Goal: Find specific page/section: Find specific page/section

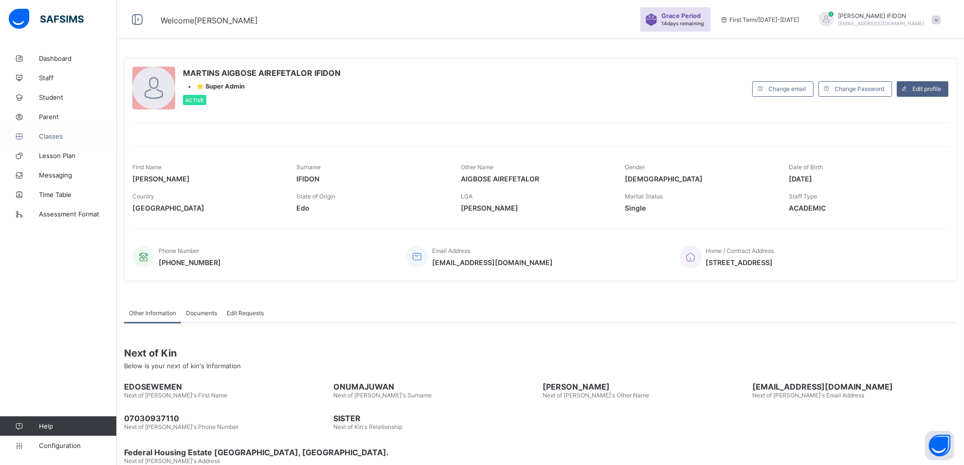
click at [46, 136] on span "Classes" at bounding box center [78, 136] width 78 height 8
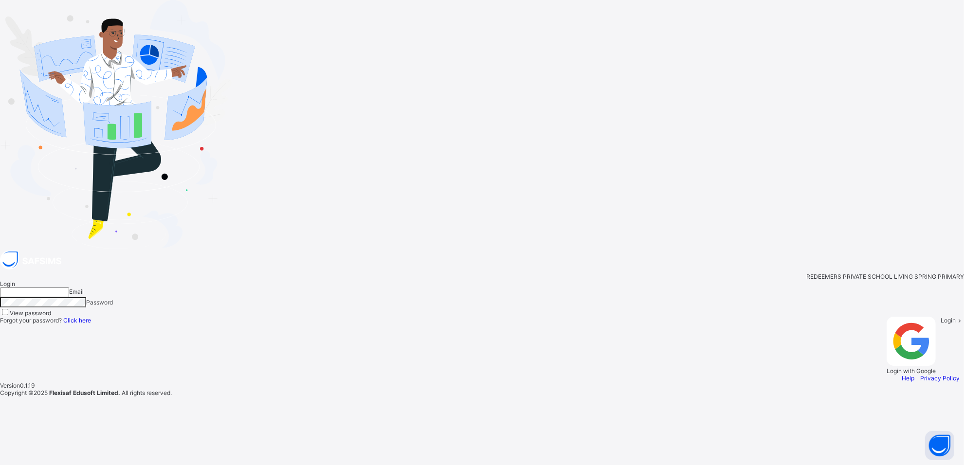
type input "**********"
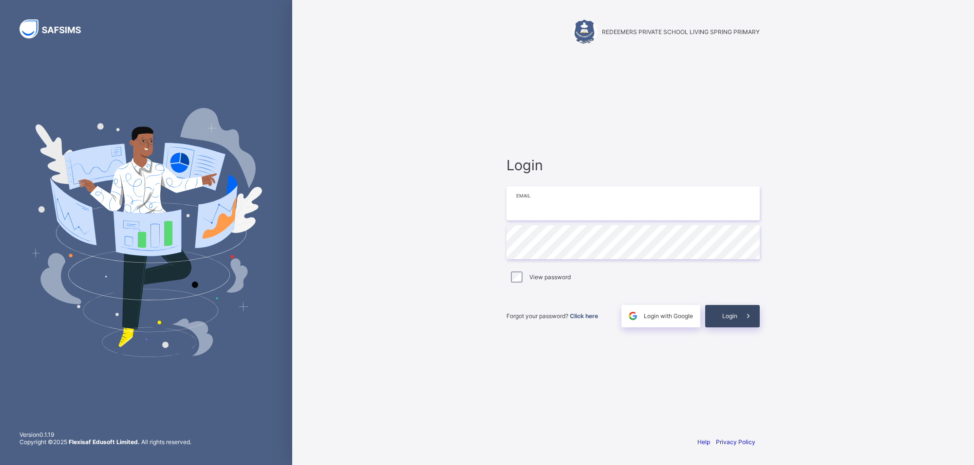
type input "**********"
click at [743, 310] on span at bounding box center [748, 316] width 22 height 22
